Goal: Information Seeking & Learning: Understand process/instructions

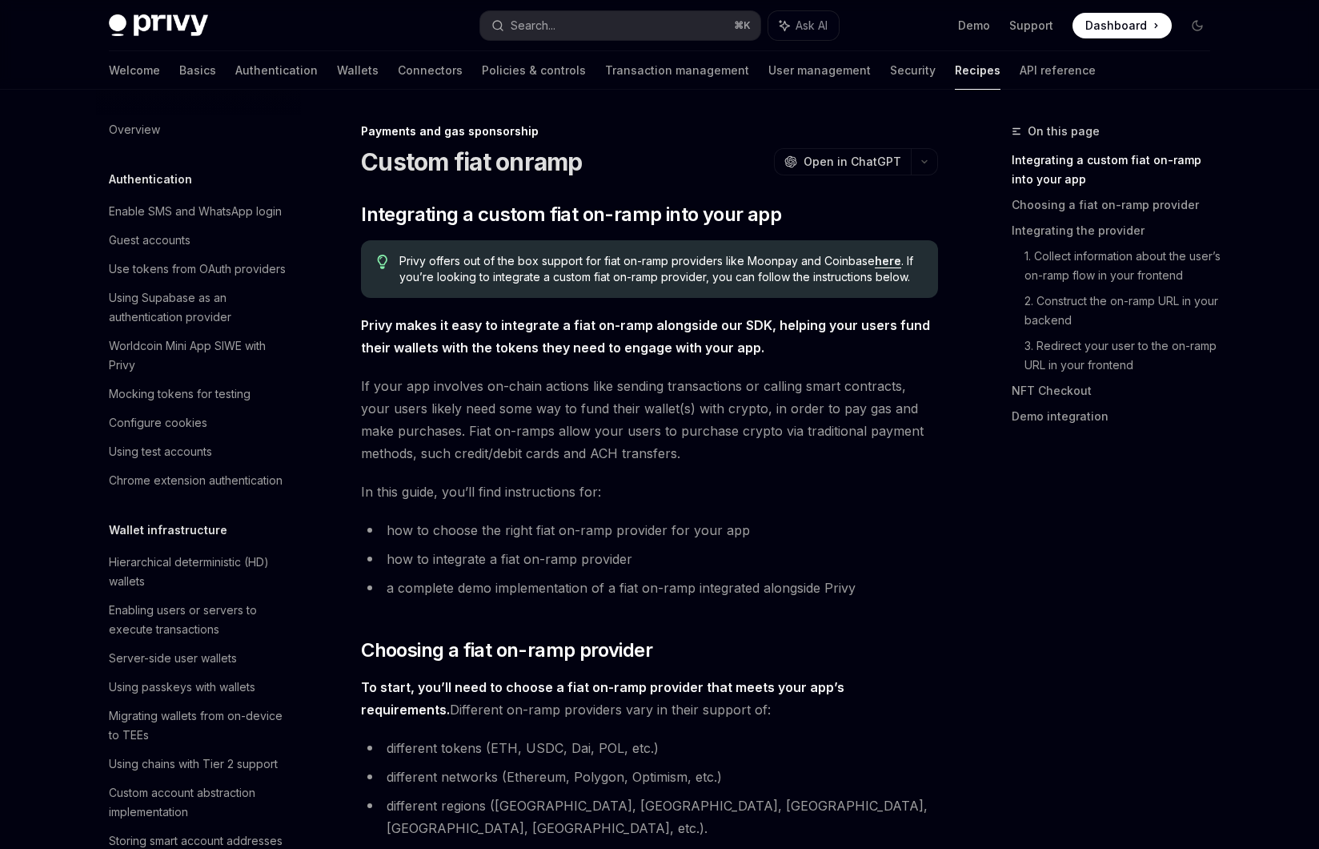
scroll to position [1198, 0]
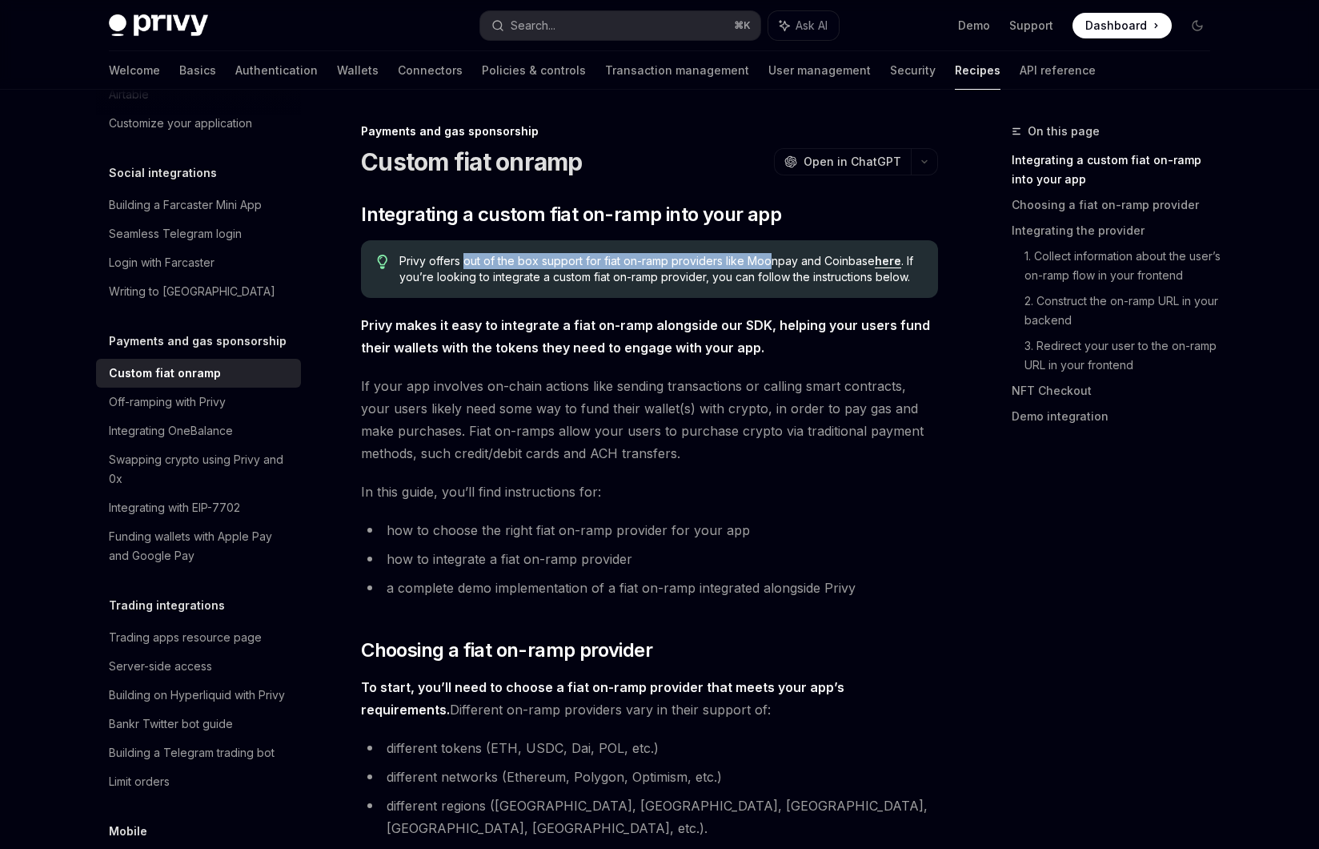
drag, startPoint x: 475, startPoint y: 264, endPoint x: 771, endPoint y: 258, distance: 296.3
click at [768, 258] on span "Privy offers out of the box support for fiat on-ramp providers like Moonpay and…" at bounding box center [661, 269] width 523 height 32
click at [879, 266] on link "here" at bounding box center [888, 261] width 26 height 14
type textarea "*"
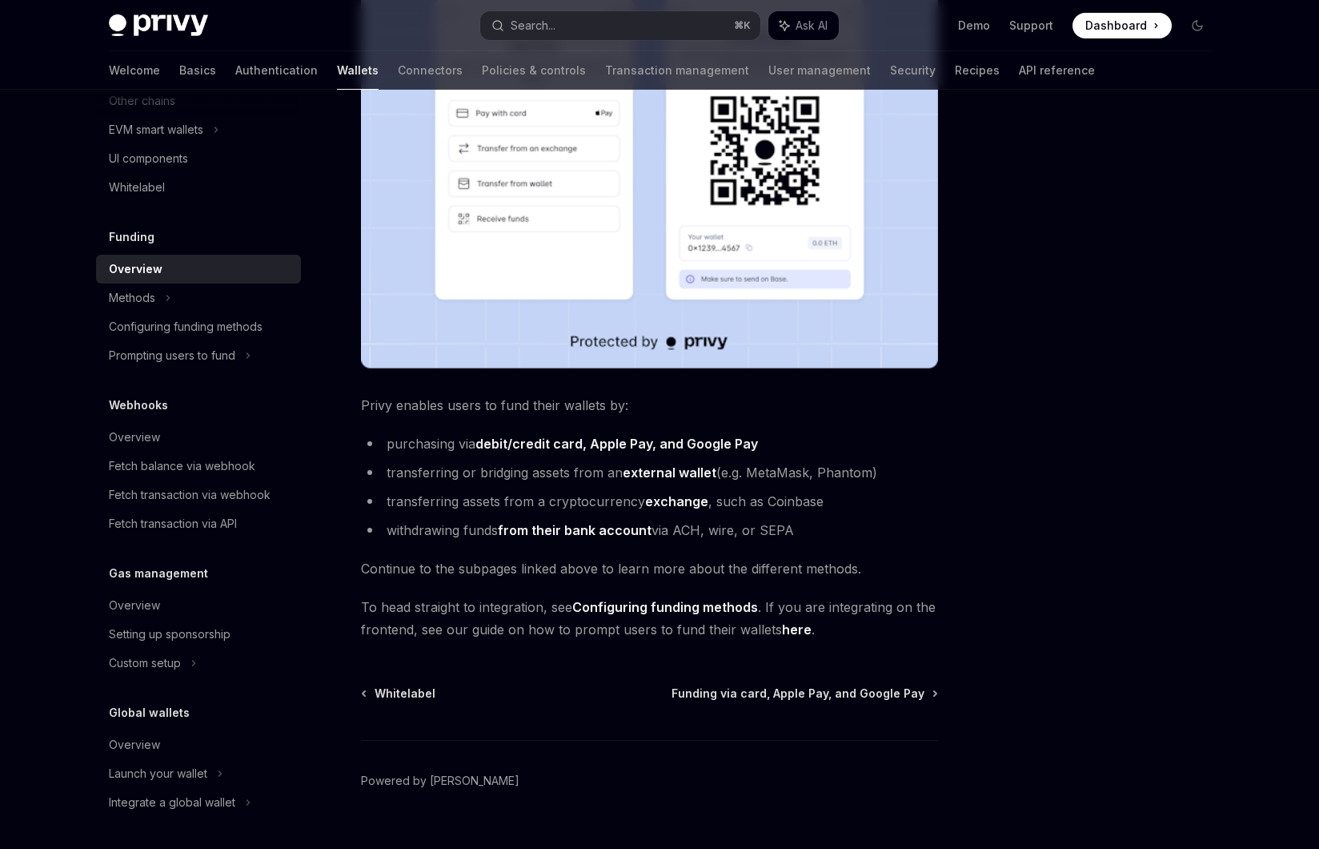
scroll to position [407, 0]
